Goal: Information Seeking & Learning: Learn about a topic

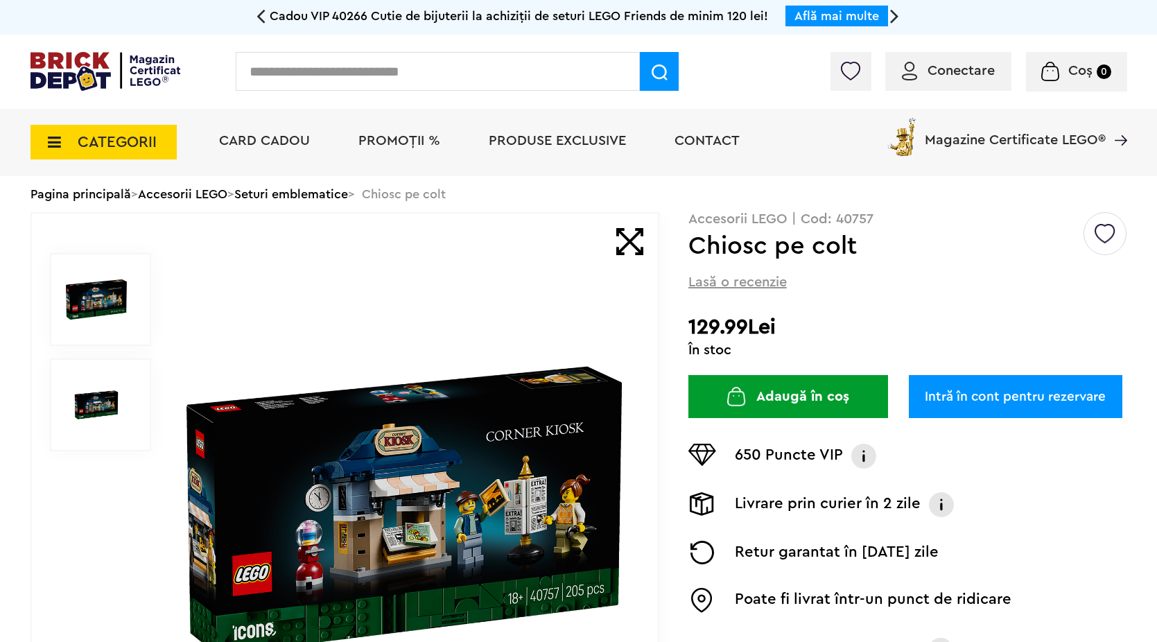
click at [317, 196] on link "Seturi emblematice" at bounding box center [291, 194] width 114 height 12
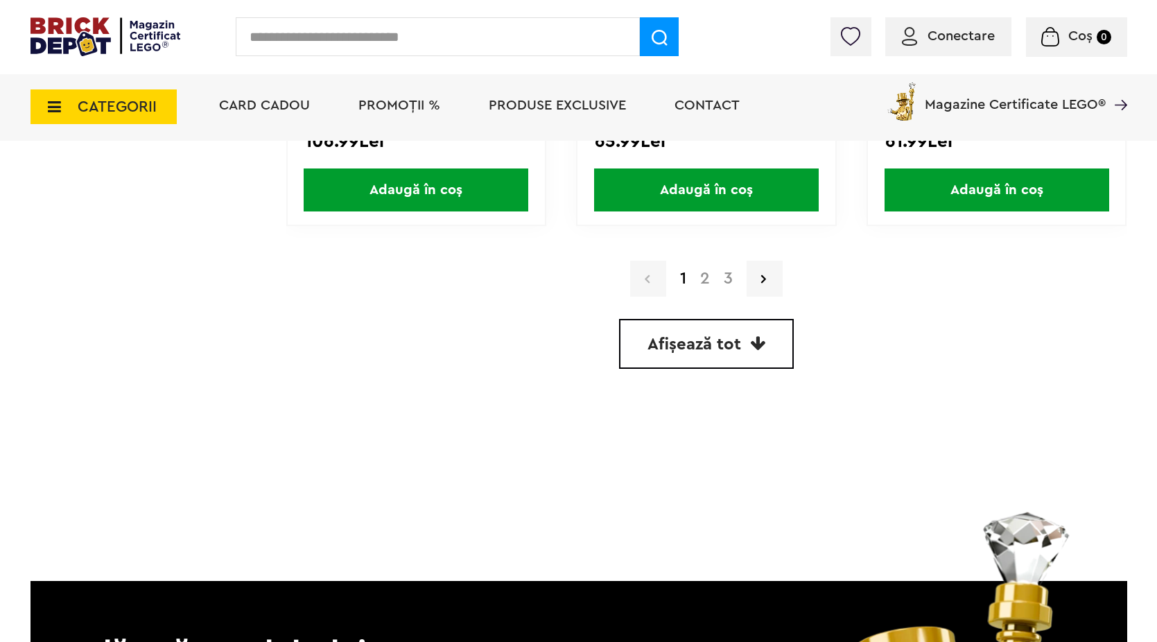
scroll to position [4123, 0]
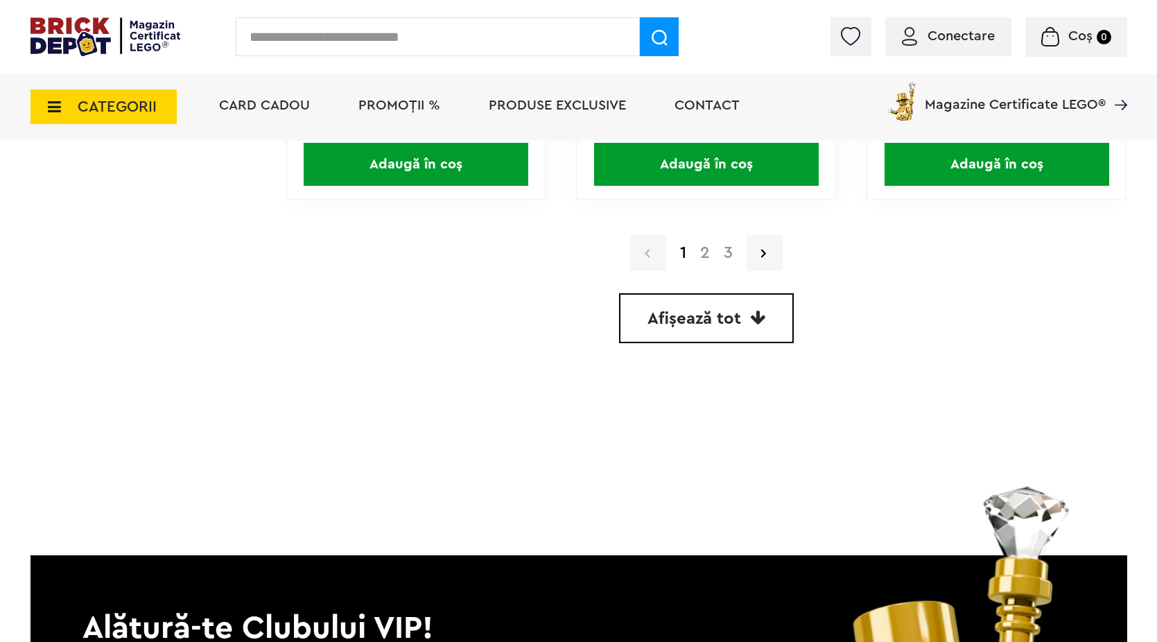
click at [701, 250] on link "2" at bounding box center [705, 253] width 24 height 17
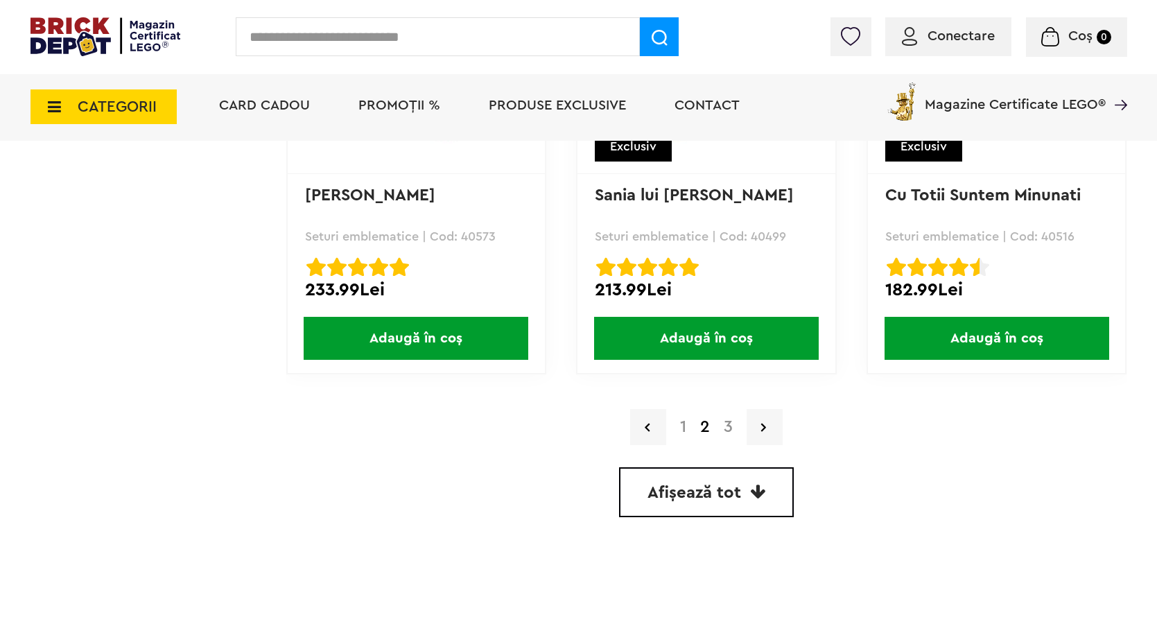
scroll to position [3950, 0]
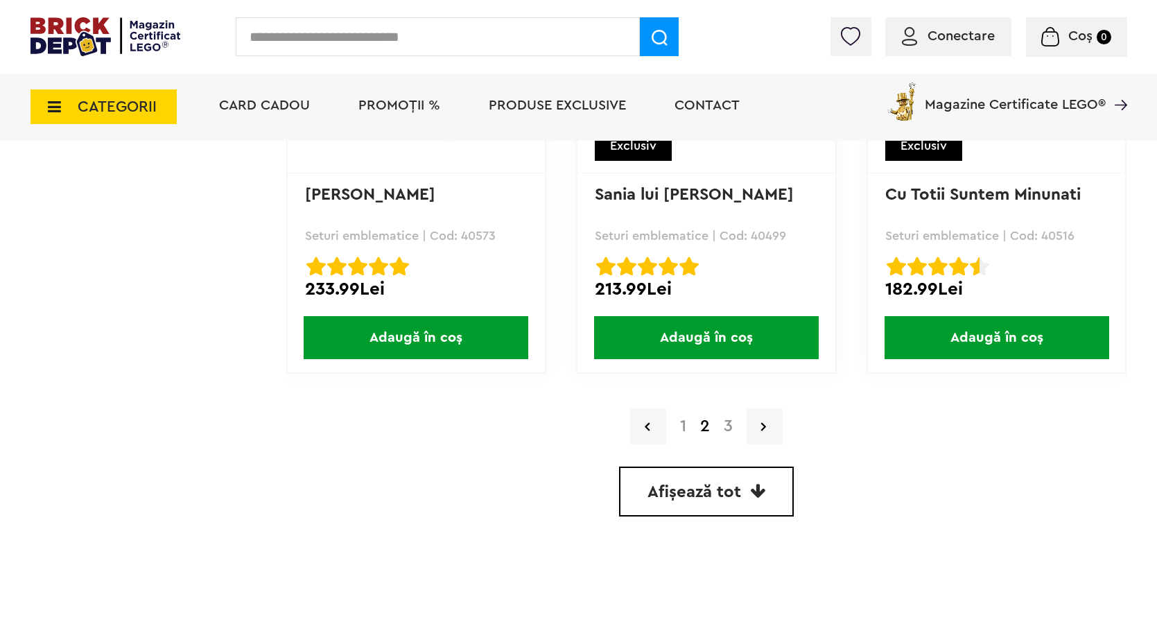
drag, startPoint x: 723, startPoint y: 490, endPoint x: 722, endPoint y: 482, distance: 8.3
click at [723, 490] on span "Afișează tot" at bounding box center [694, 492] width 94 height 17
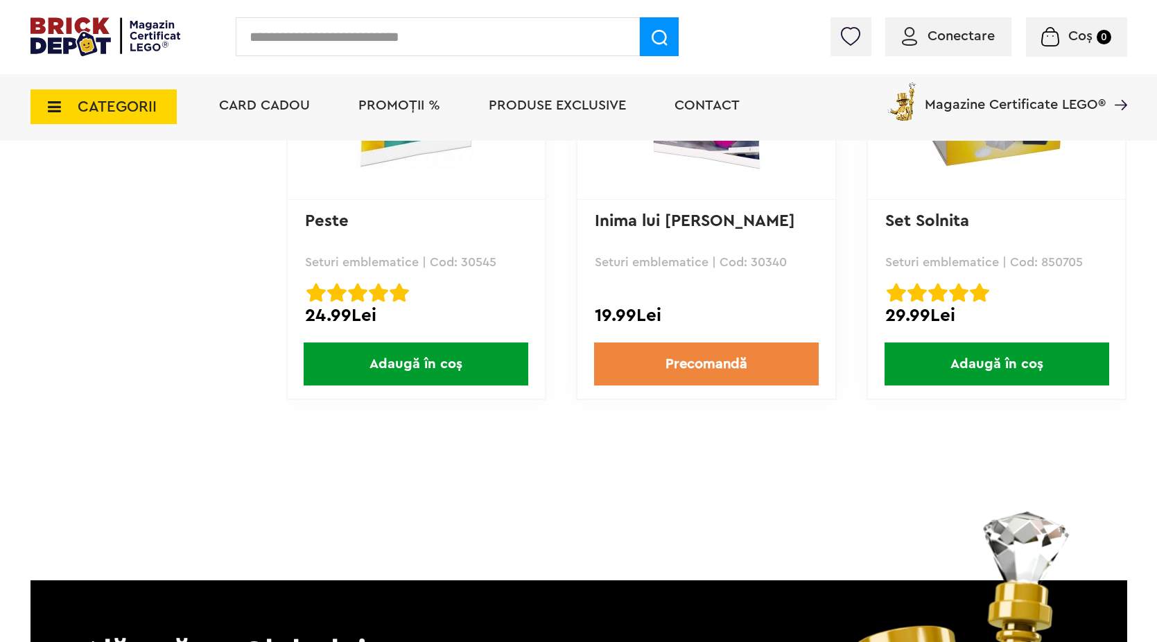
scroll to position [8017, 0]
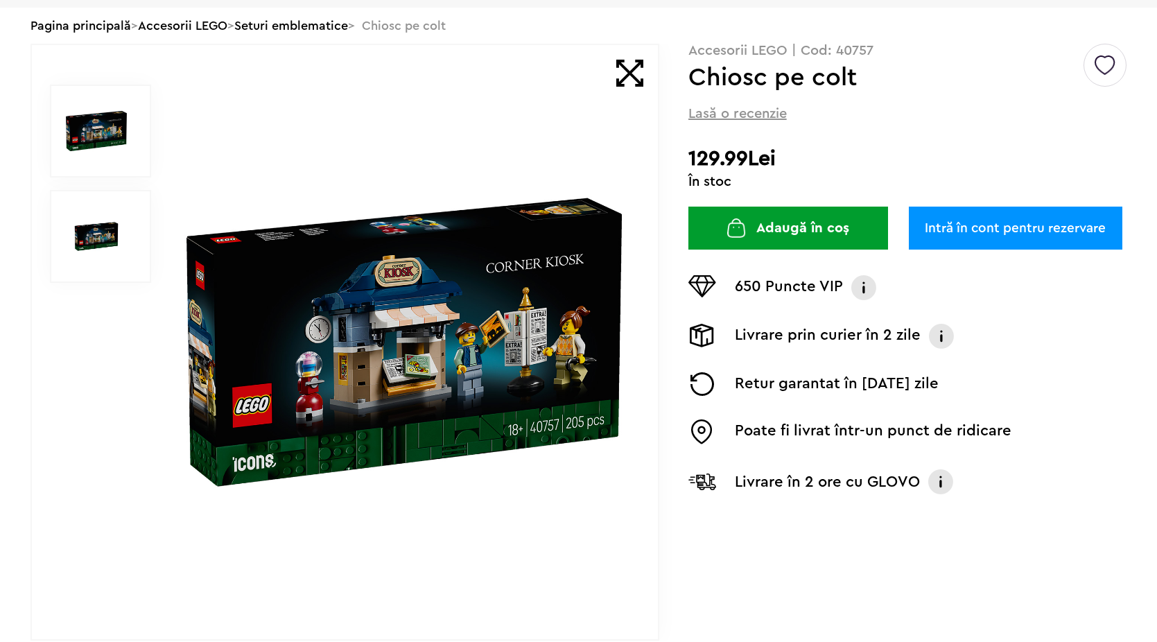
scroll to position [346, 0]
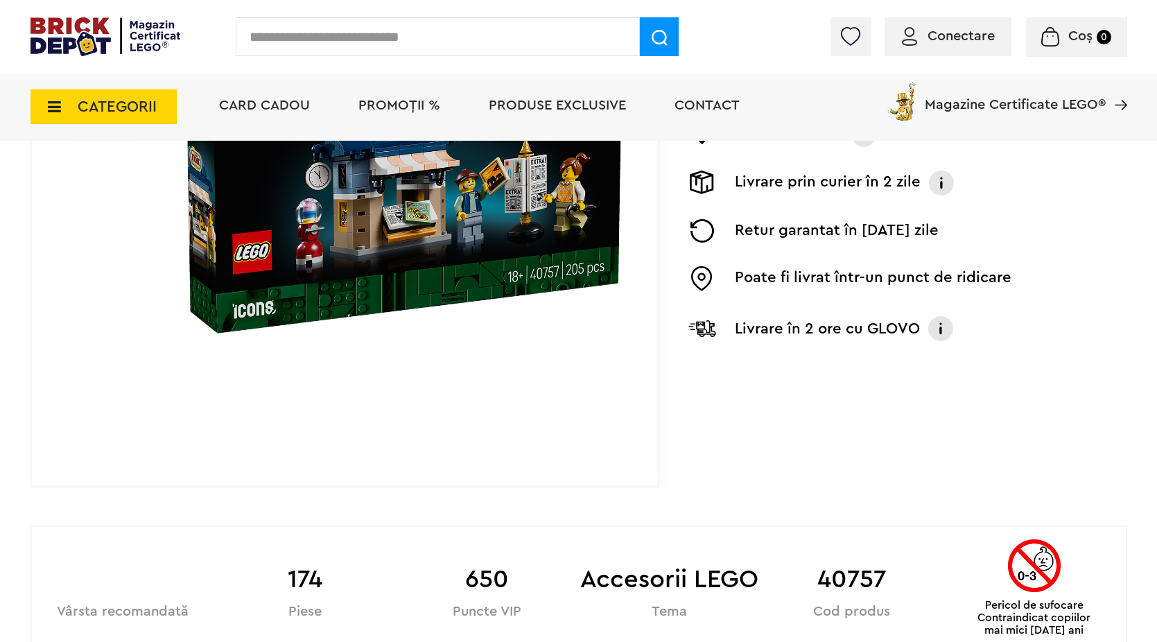
click at [372, 20] on input "text" at bounding box center [438, 36] width 404 height 39
click at [119, 99] on span "CATEGORII" at bounding box center [117, 106] width 79 height 15
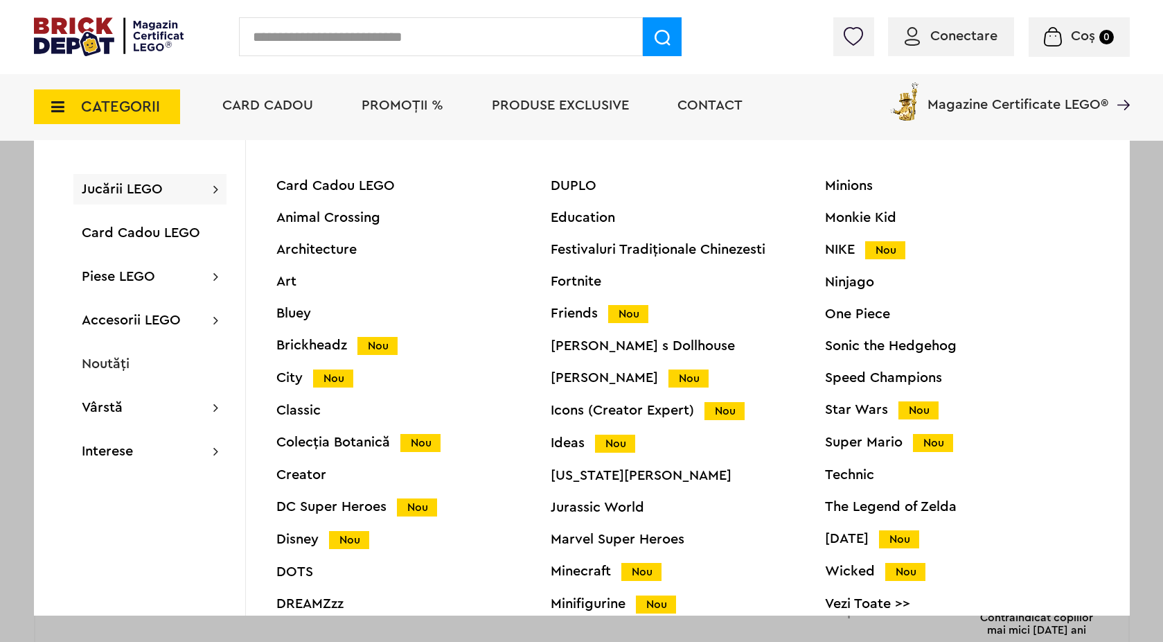
click at [565, 408] on div "Icons (Creator Expert) Nou" at bounding box center [688, 410] width 274 height 15
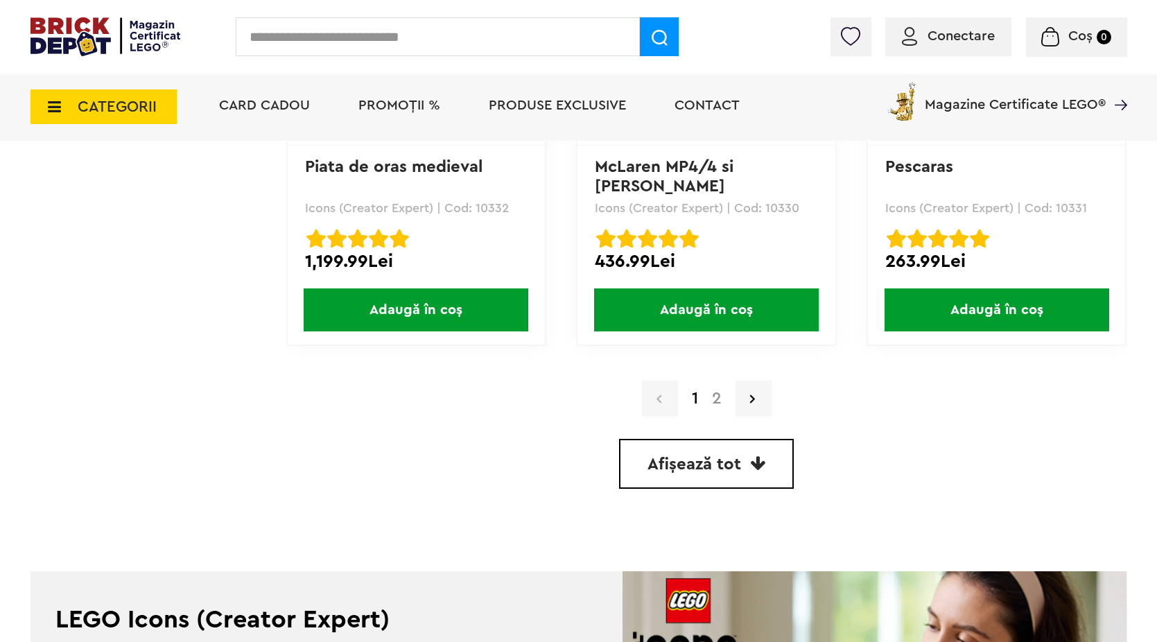
scroll to position [4019, 0]
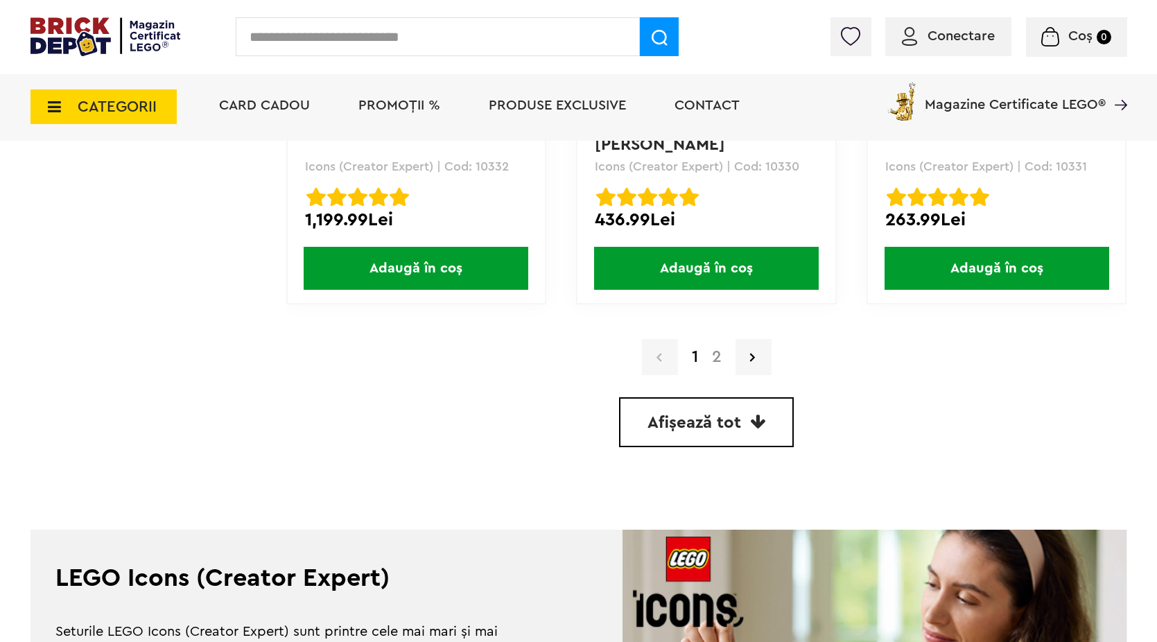
click at [689, 422] on span "Afișează tot" at bounding box center [694, 422] width 94 height 17
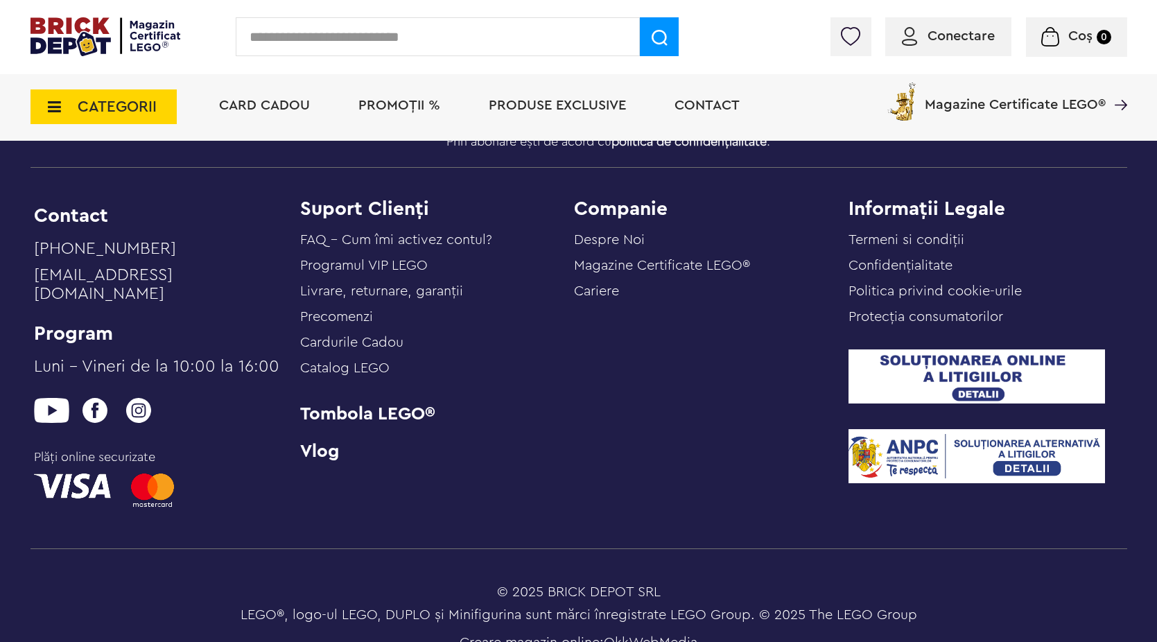
scroll to position [8129, 0]
